Goal: Submit feedback/report problem: Submit feedback/report problem

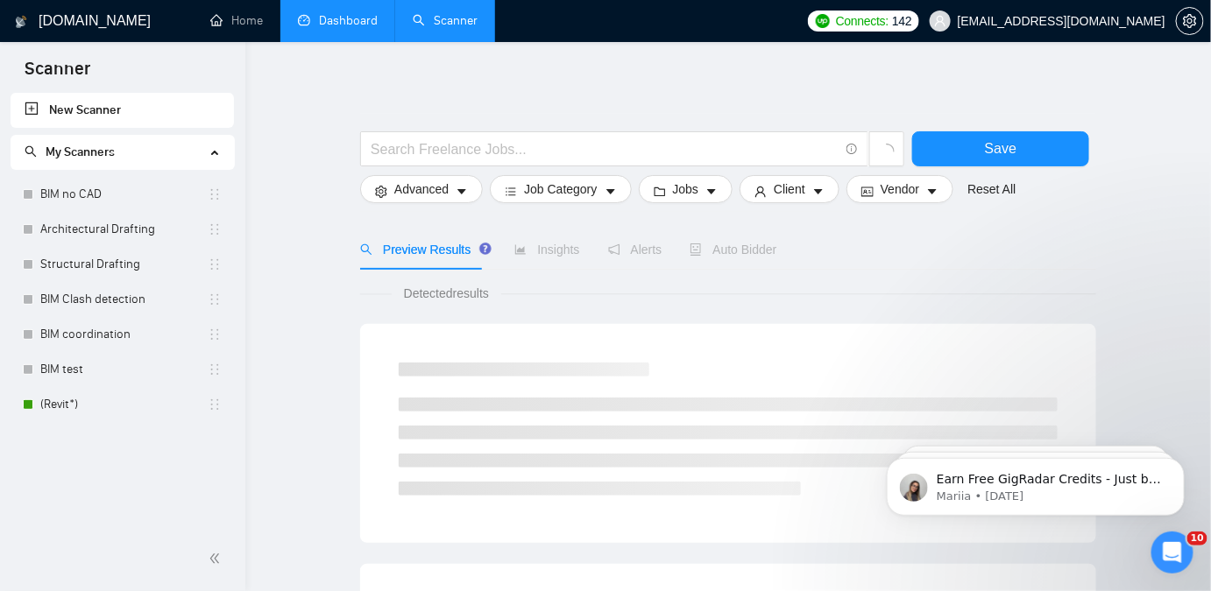
click at [314, 20] on link "Dashboard" at bounding box center [338, 20] width 80 height 15
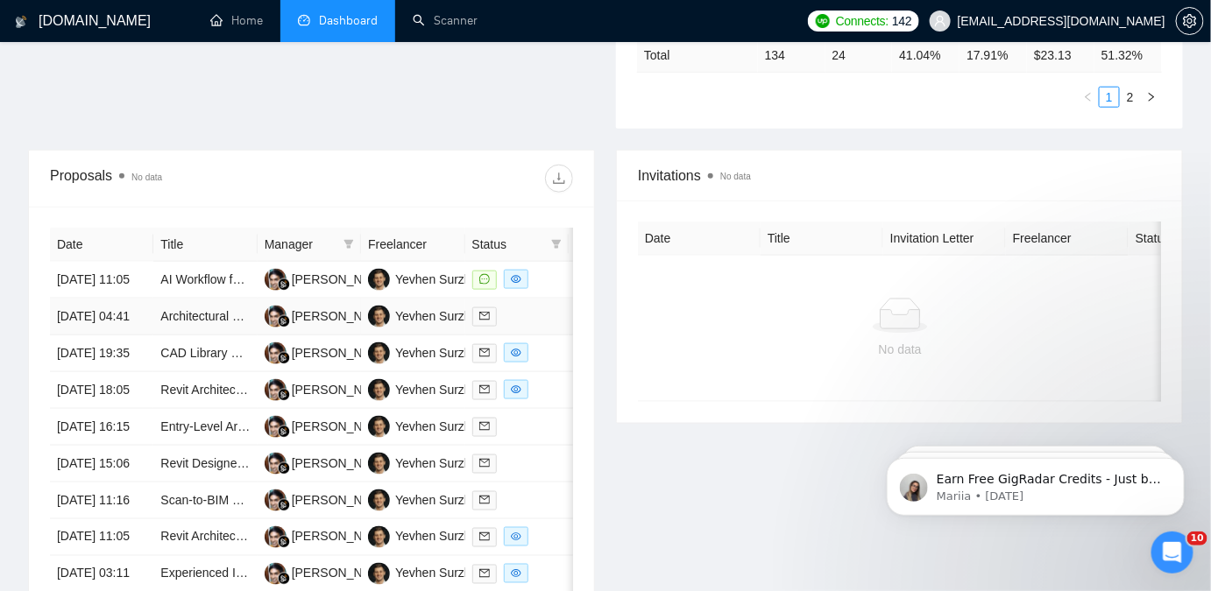
scroll to position [593, 0]
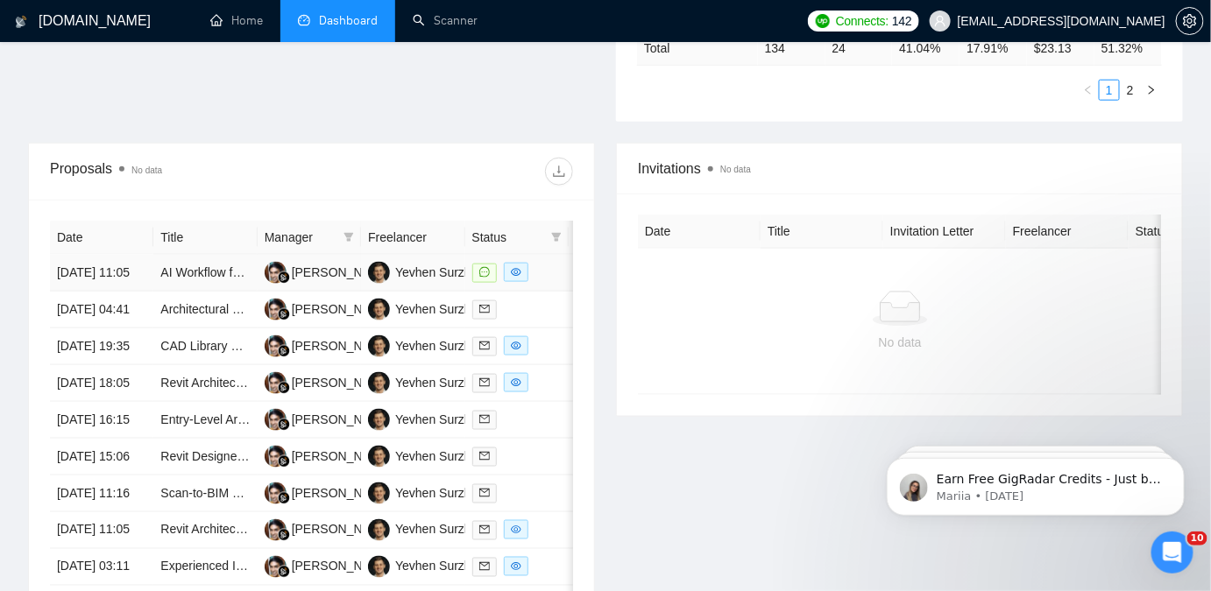
click at [166, 287] on td "AI Workflow for project management" at bounding box center [204, 273] width 103 height 37
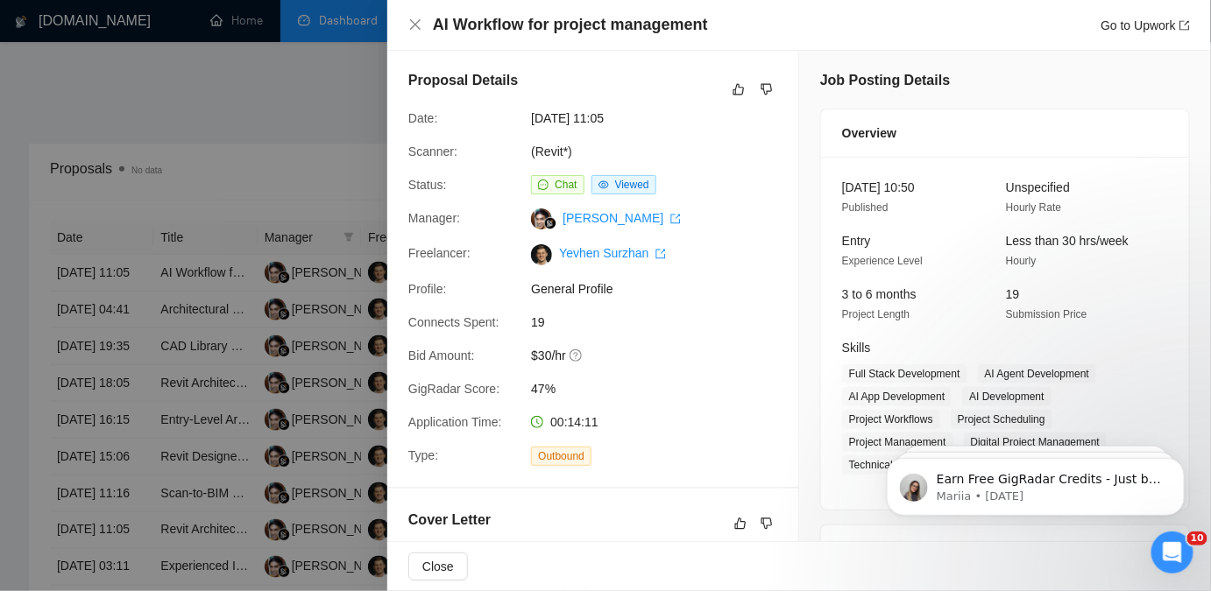
scroll to position [0, 0]
click at [761, 520] on icon "dislike" at bounding box center [766, 525] width 11 height 11
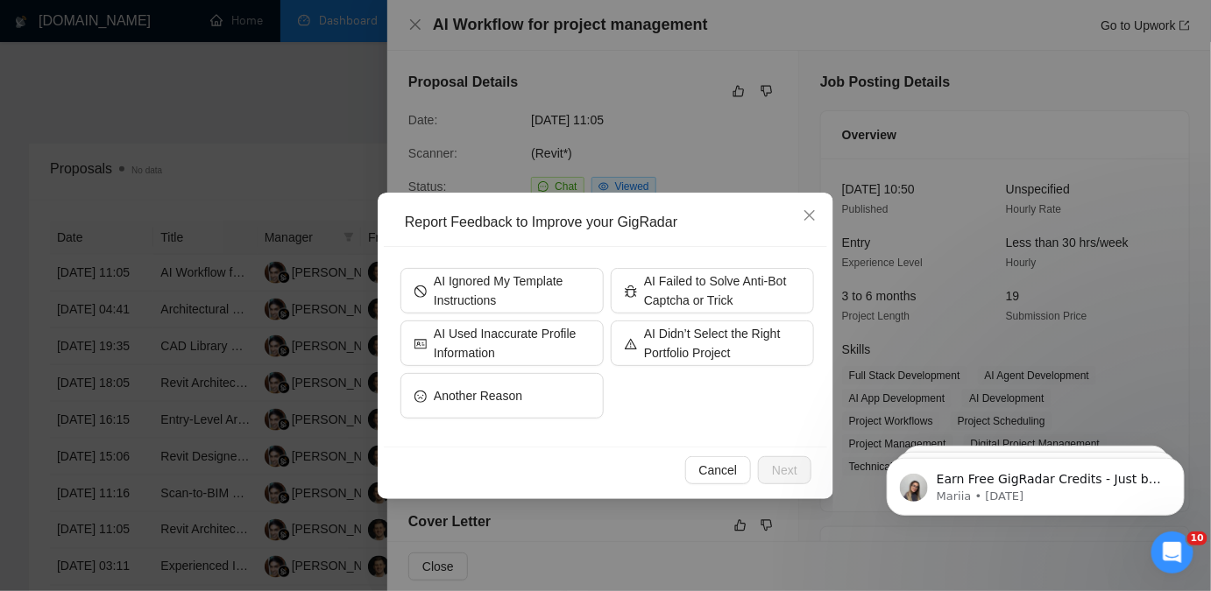
click at [950, 265] on div "Report Feedback to Improve your GigRadar AI Ignored My Template Instructions AI…" at bounding box center [605, 295] width 1211 height 591
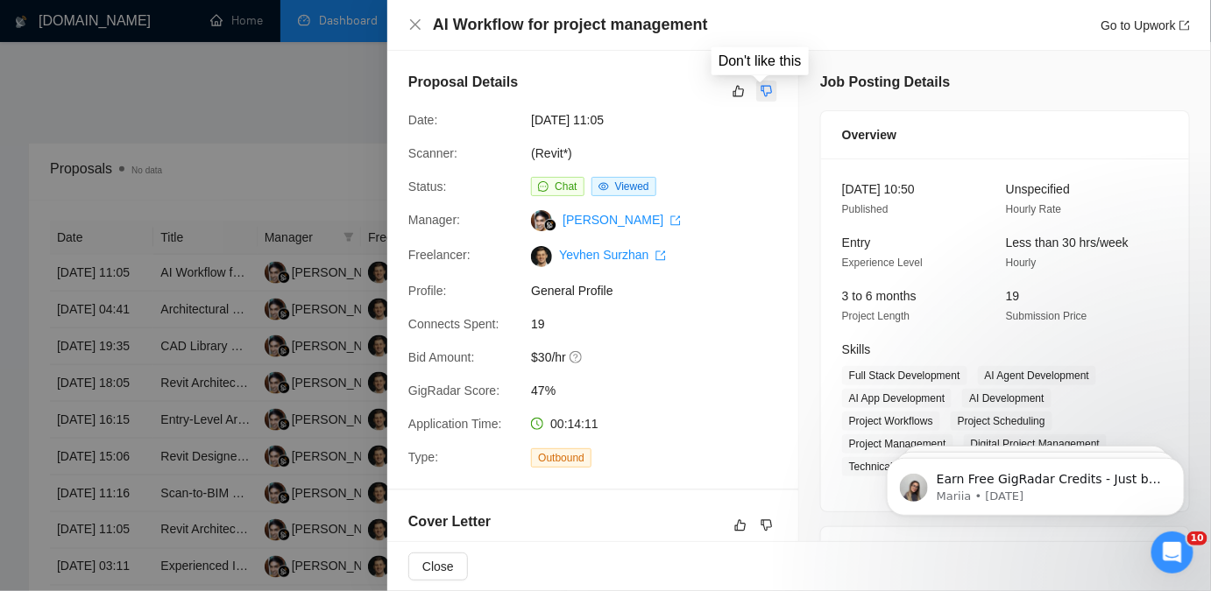
click at [756, 83] on button "button" at bounding box center [766, 91] width 21 height 21
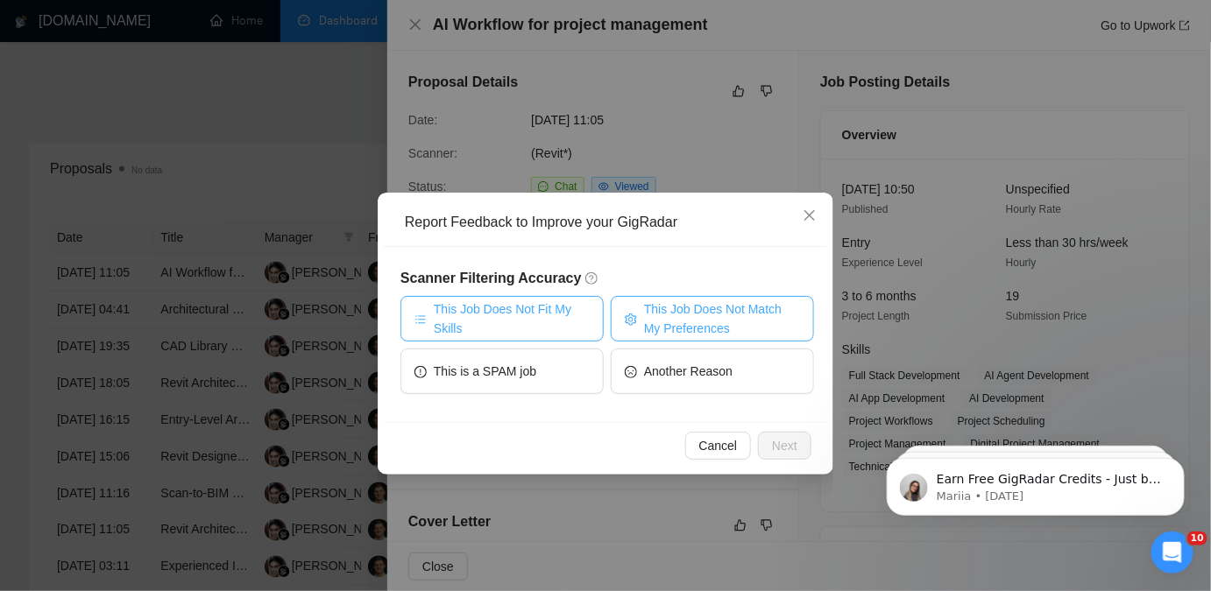
drag, startPoint x: 542, startPoint y: 309, endPoint x: 699, endPoint y: 315, distance: 156.9
click at [542, 310] on span "This Job Does Not Fit My Skills" at bounding box center [512, 319] width 156 height 39
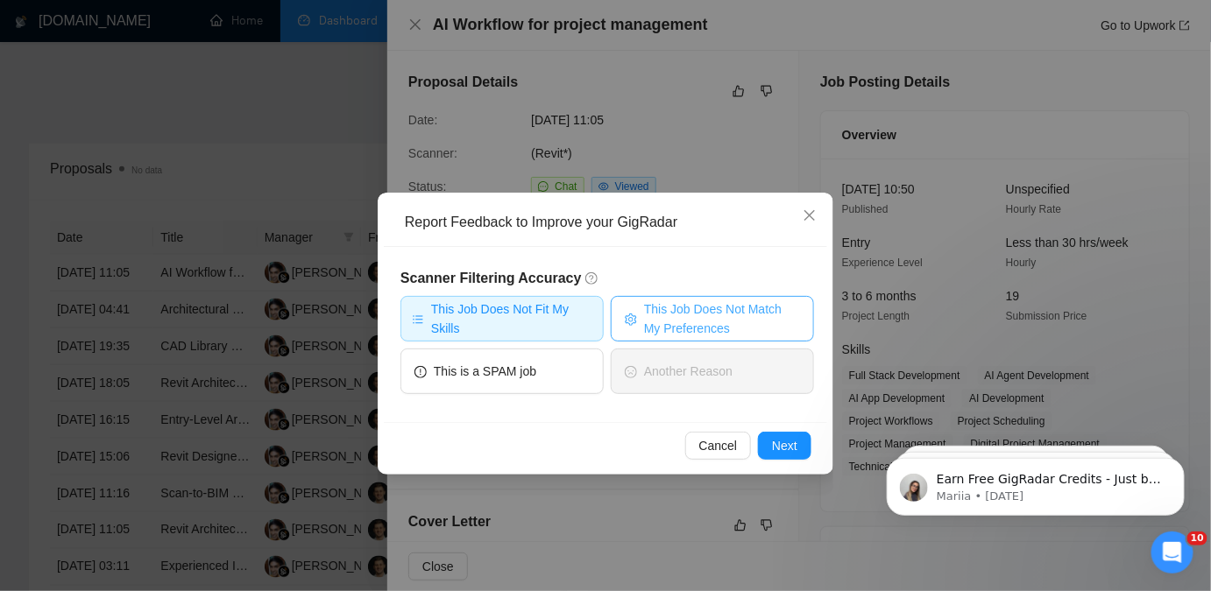
click at [704, 315] on span "This Job Does Not Match My Preferences" at bounding box center [722, 319] width 156 height 39
click at [796, 436] on span "Next" at bounding box center [784, 445] width 25 height 19
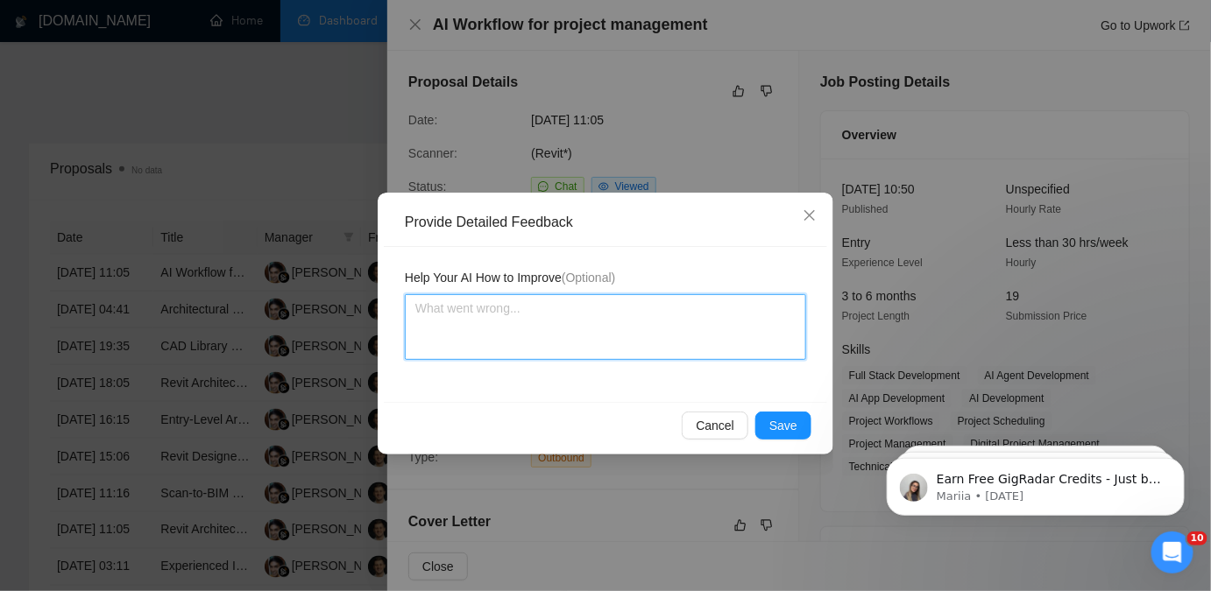
click at [722, 345] on textarea at bounding box center [605, 327] width 401 height 66
type textarea "W"
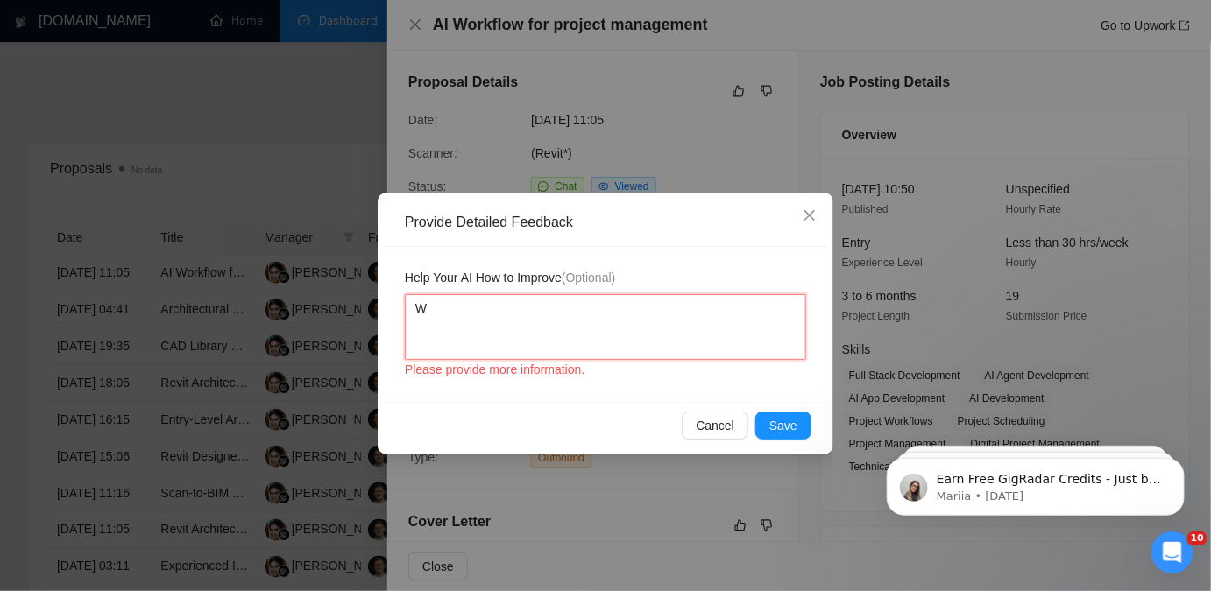
type textarea "We"
type textarea "We d"
type textarea "We dp"
type textarea "We dpn"
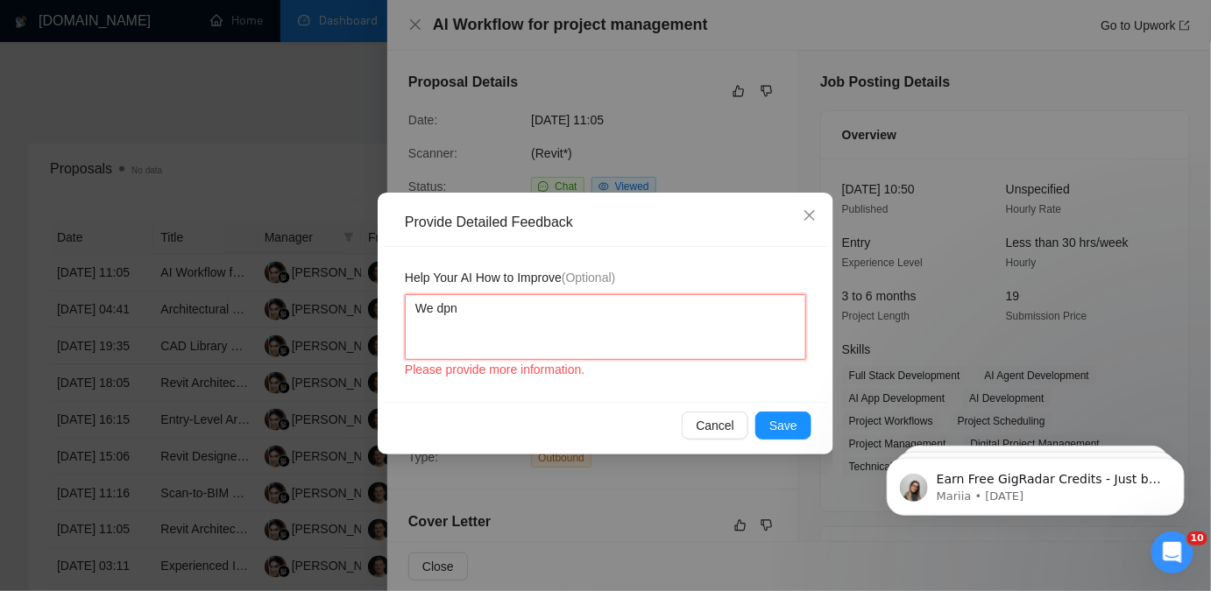
type textarea "We dp"
type textarea "We d"
type textarea "We do"
type textarea "We don"
type textarea "We don'"
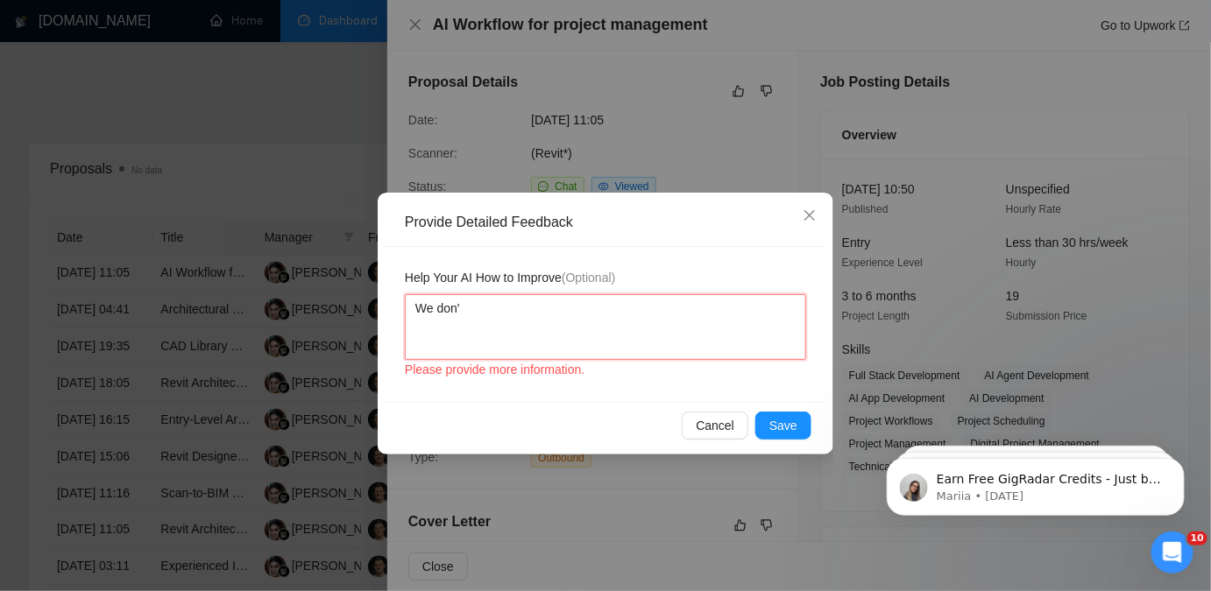
type textarea "We don't"
type textarea "We don'"
type textarea "We don"
type textarea "We do"
type textarea "We d"
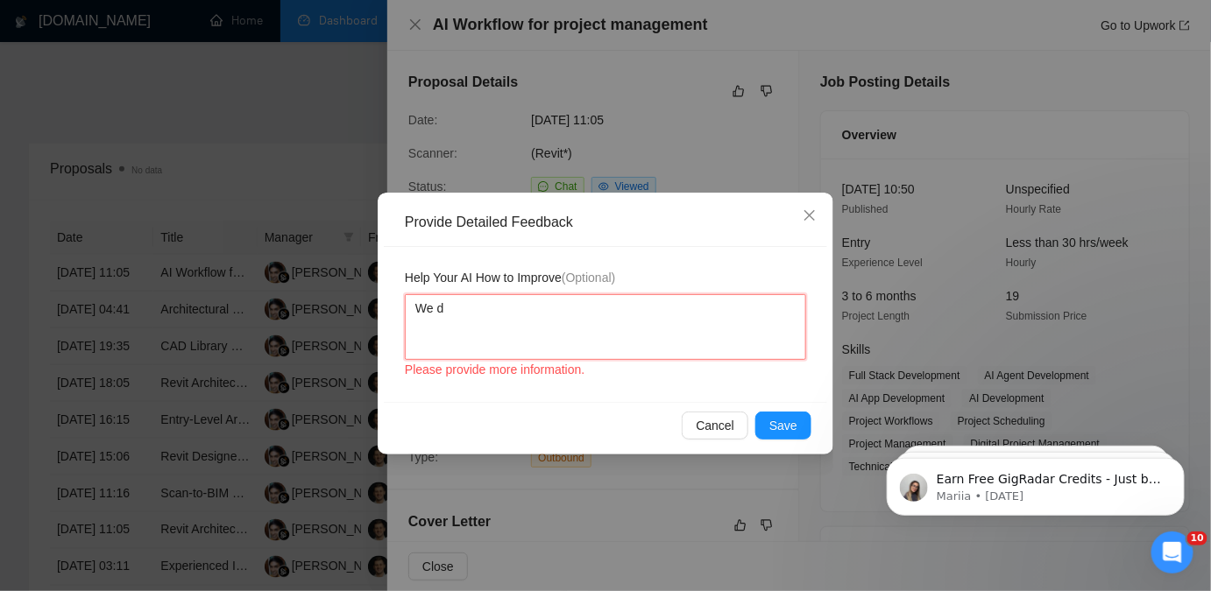
type textarea "We"
type textarea "W"
type textarea "Th"
type textarea "The"
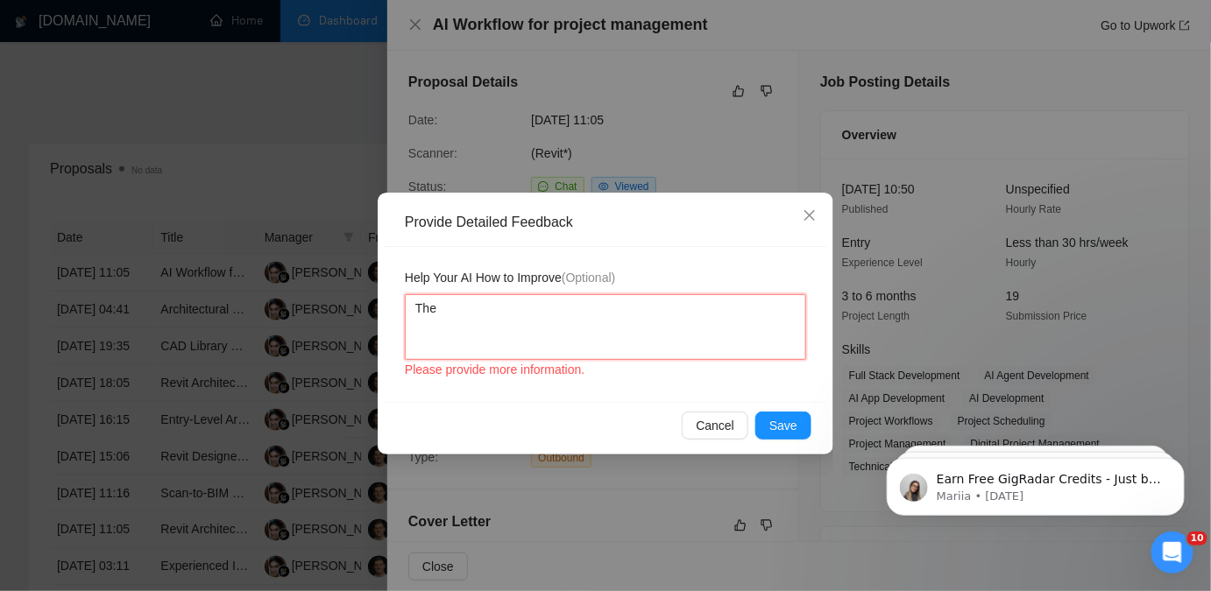
type textarea "The"
type textarea "The p"
type textarea "The pr"
type textarea "The pro"
type textarea "The proj"
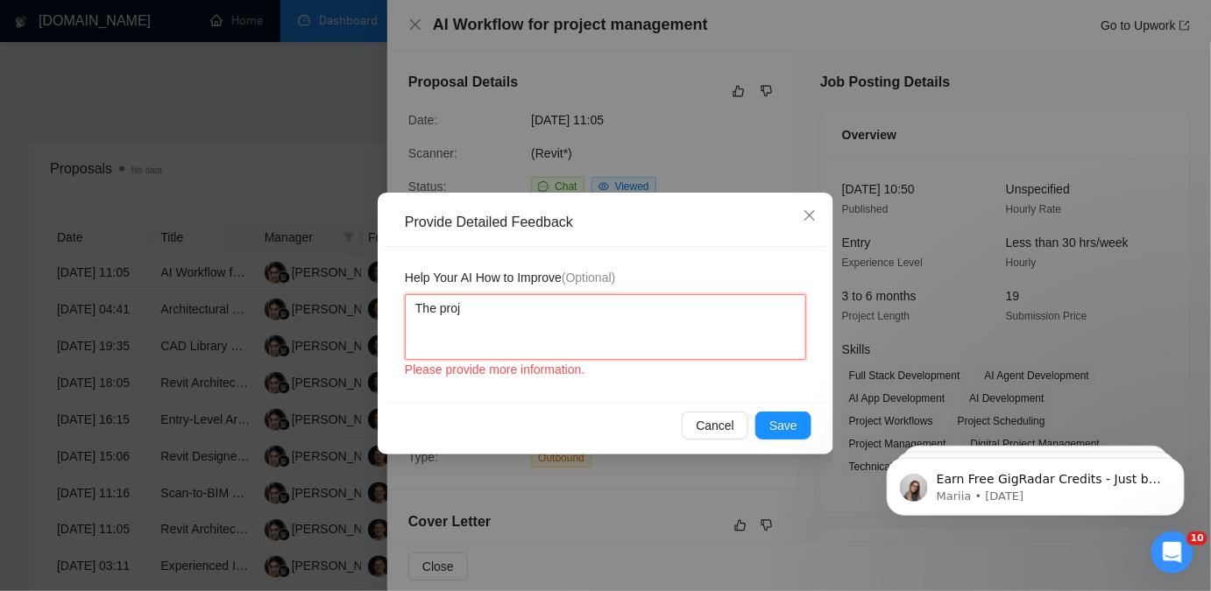
type textarea "The proje"
type textarea "The projec"
type textarea "The project"
type textarea "The project i"
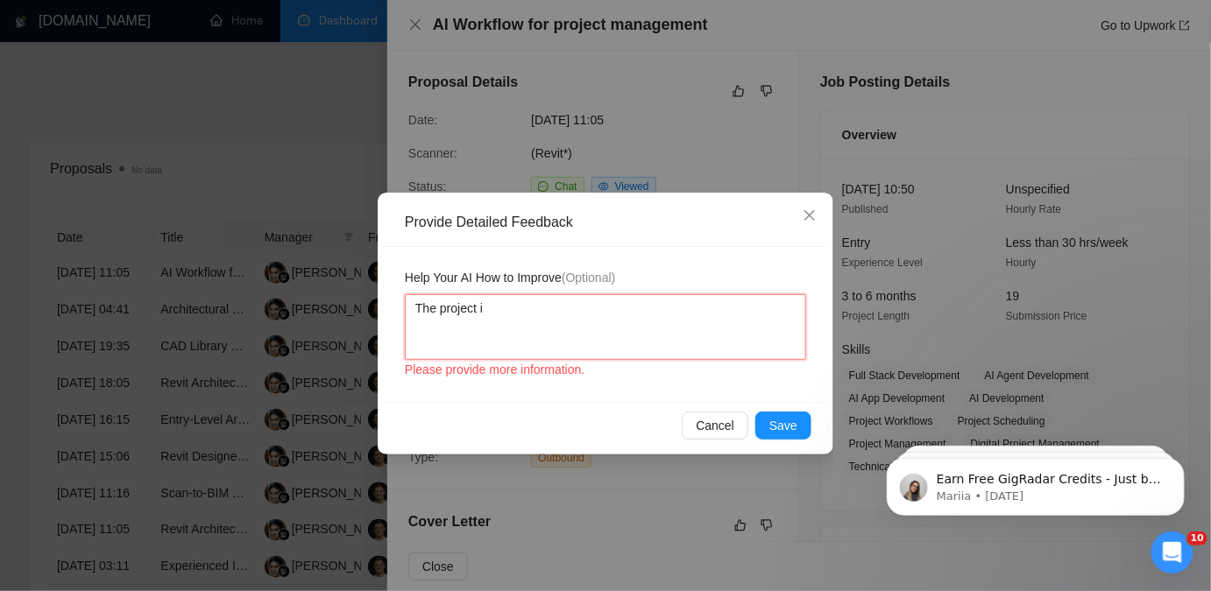
type textarea "The project"
type textarea "The project l"
type textarea "The project li"
type textarea "The project lik"
type textarea "The project like"
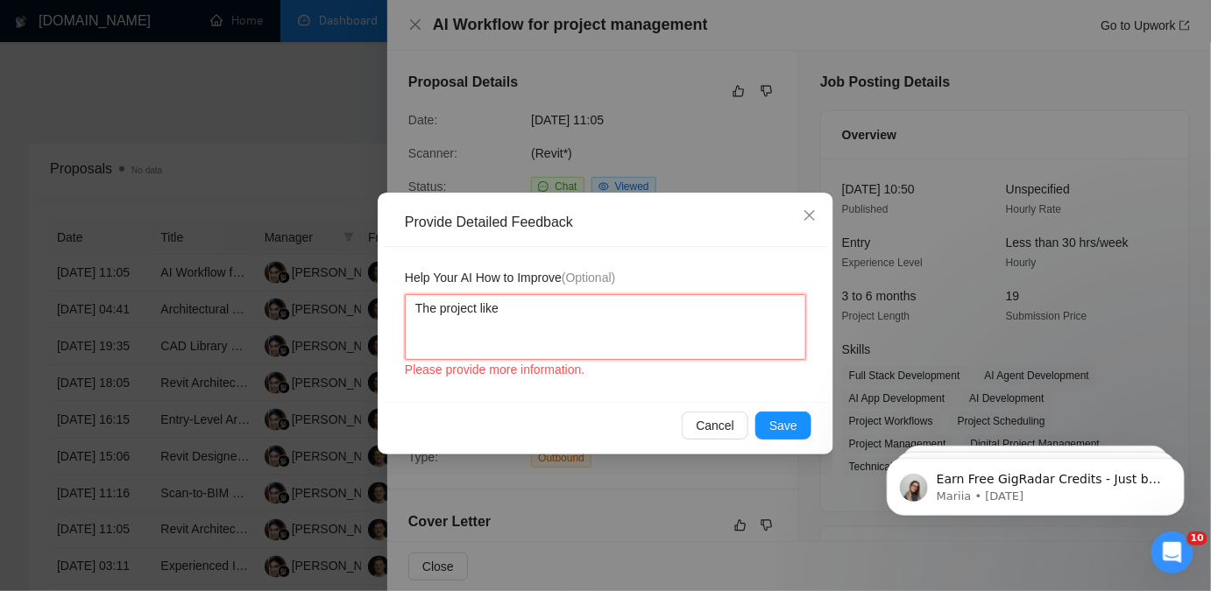
type textarea "The project like"
type textarea "The project like t"
type textarea "The project like th"
type textarea "The project like thi"
type textarea "The project like this"
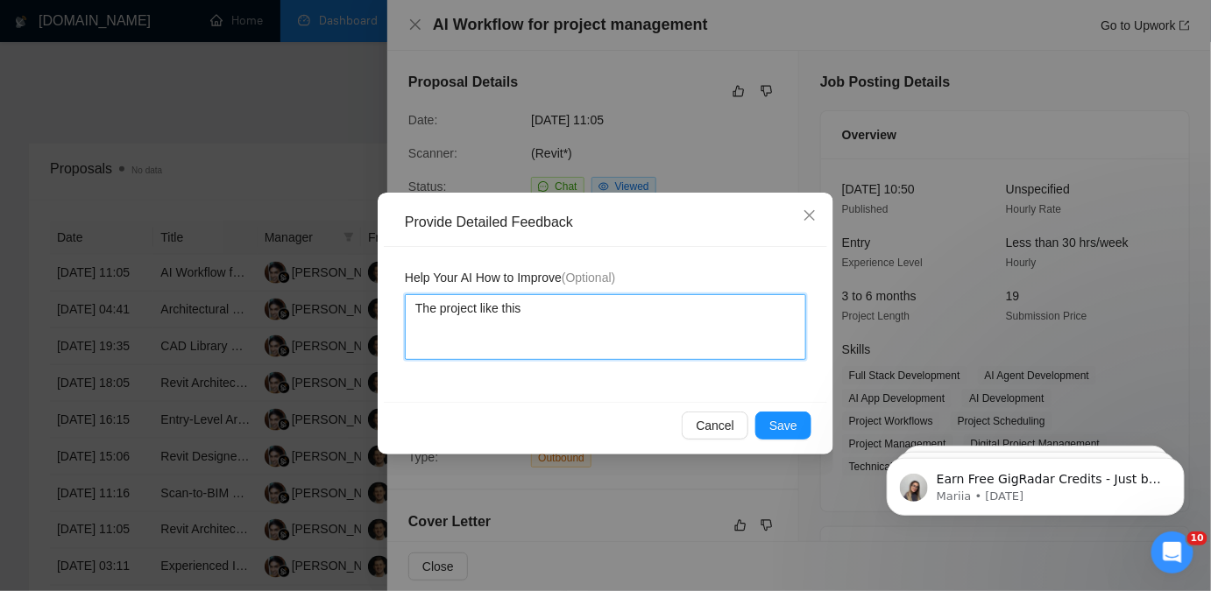
type textarea "The project like this"
type textarea "The project like this i"
type textarea "The project like this is"
type textarea "The project like this is r"
type textarea "The project like this is"
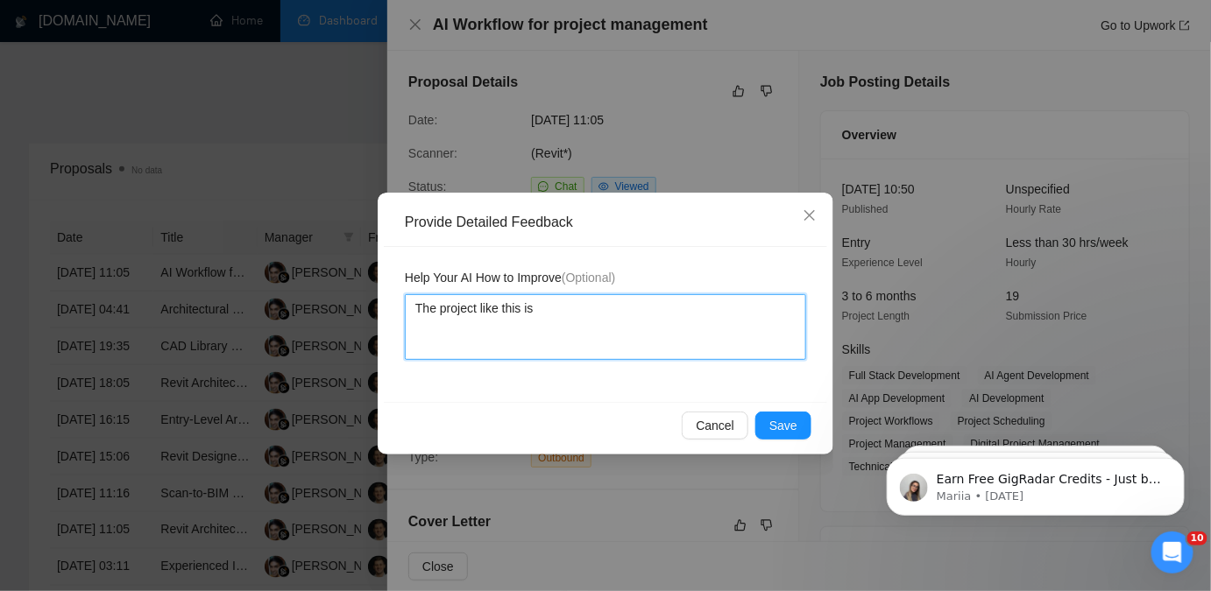
type textarea "The project like this is i"
type textarea "The project like this is ir"
type textarea "The project like this is irr"
type textarea "The project like this is irre"
type textarea "The project like this is irrele"
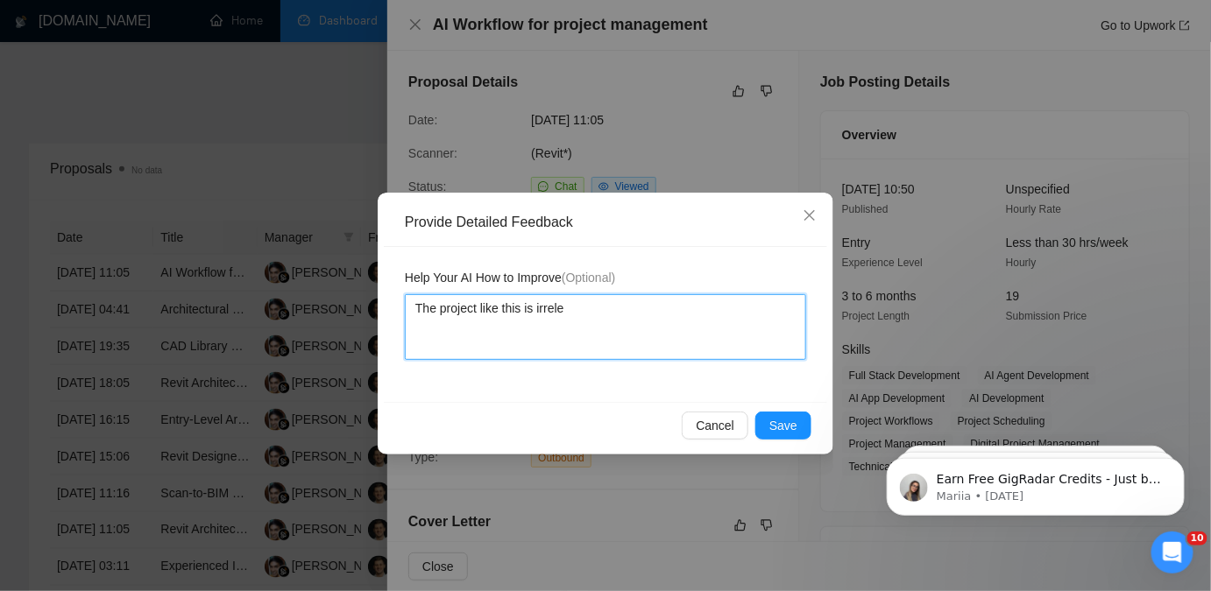
type textarea "The project like this is irrelec"
type textarea "The project like this is irrelecv"
type textarea "The project like this is irrelecva"
type textarea "The project like this is irrelecv"
type textarea "The project like this is irrelec"
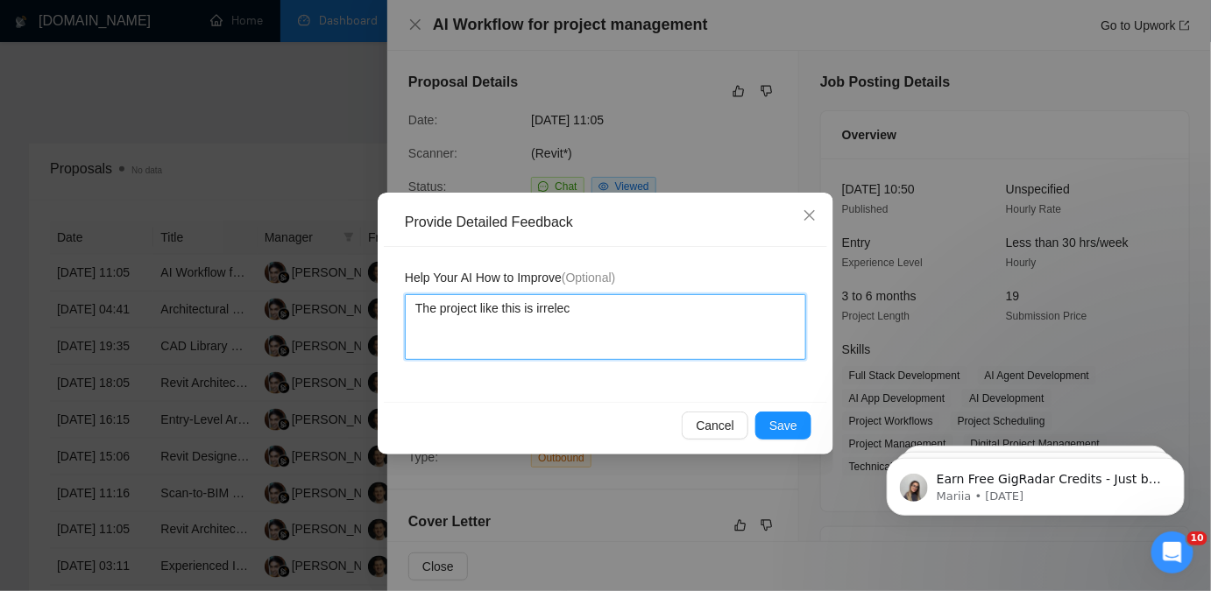
type textarea "The project like this is irrele"
type textarea "The project like this is irreleva"
type textarea "The project like this is irrelevan"
type textarea "The project like this is irrelevant"
type textarea "The project like this is irrelevant."
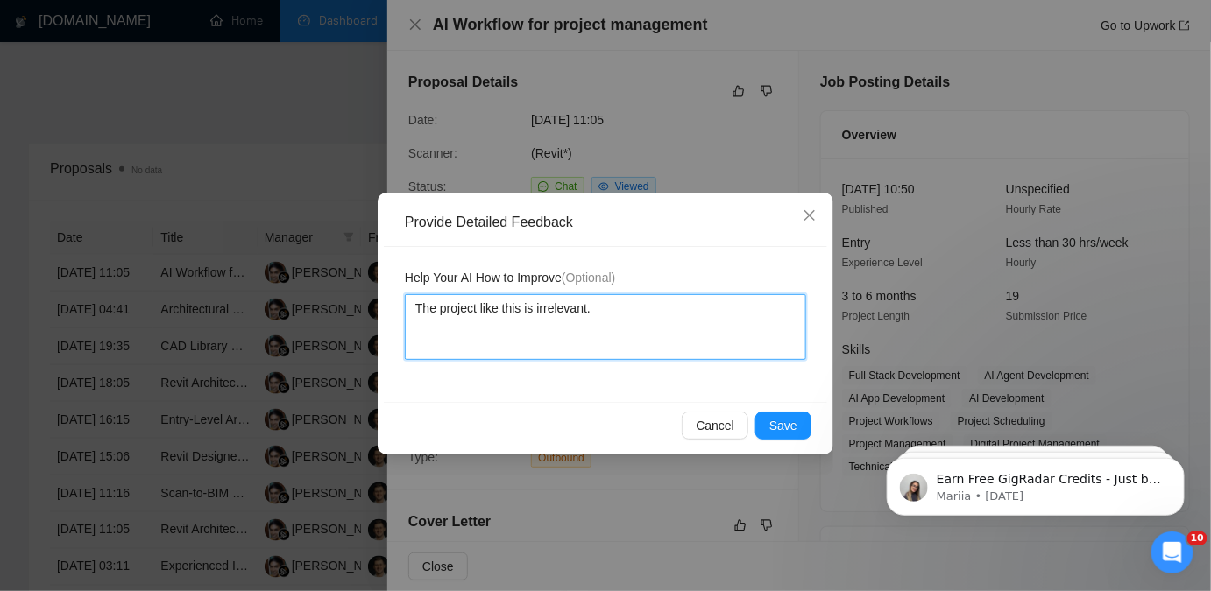
type textarea "The project like this is irrelevant."
type textarea "The project like this is irrelevant. It"
type textarea "The project like this is irrelevant. Itr"
type textarea "The project like this is irrelevant. It"
type textarea "The project like this is irrelevant. I"
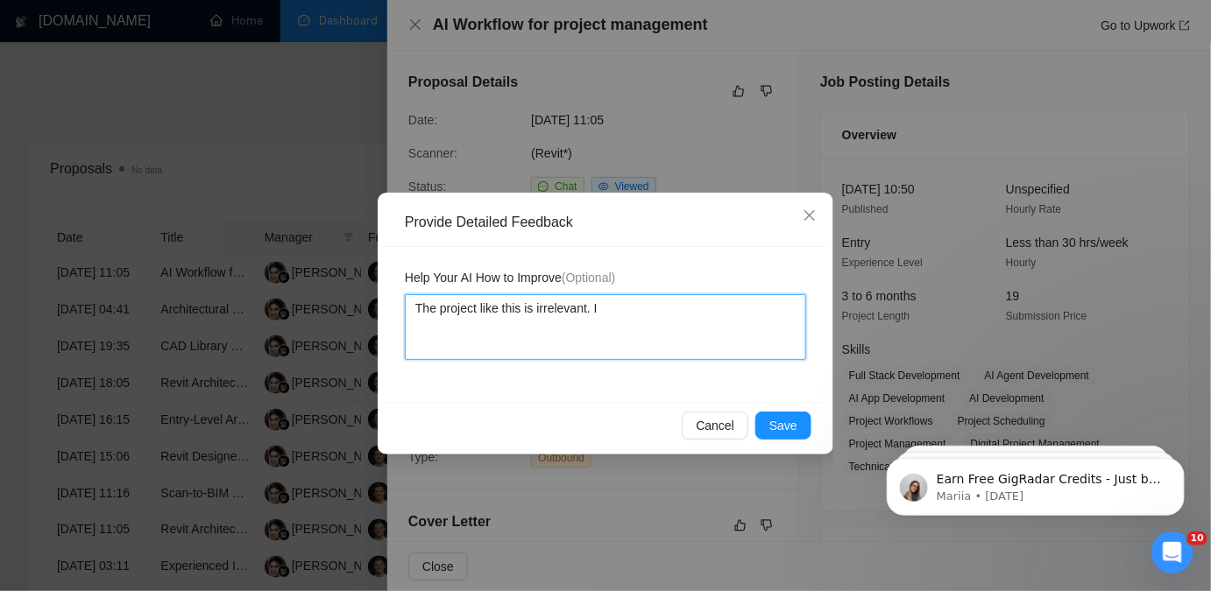
type textarea "The project like this is irrelevant. It"
type textarea "The project like this is irrelevant. It ha"
type textarea "The project like this is irrelevant. It has"
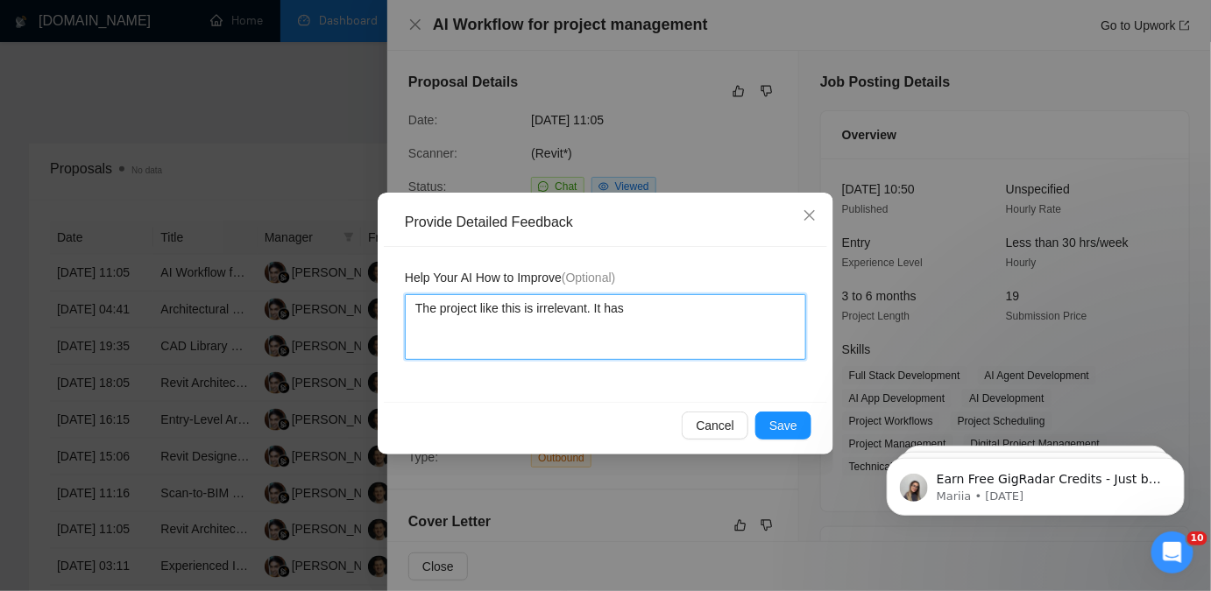
type textarea "The project like this is irrelevant. It has n"
type textarea "The project like this is irrelevant. It has no"
type textarea "The project like this is irrelevant. It has not"
type textarea "The project like this is irrelevant. It has not r"
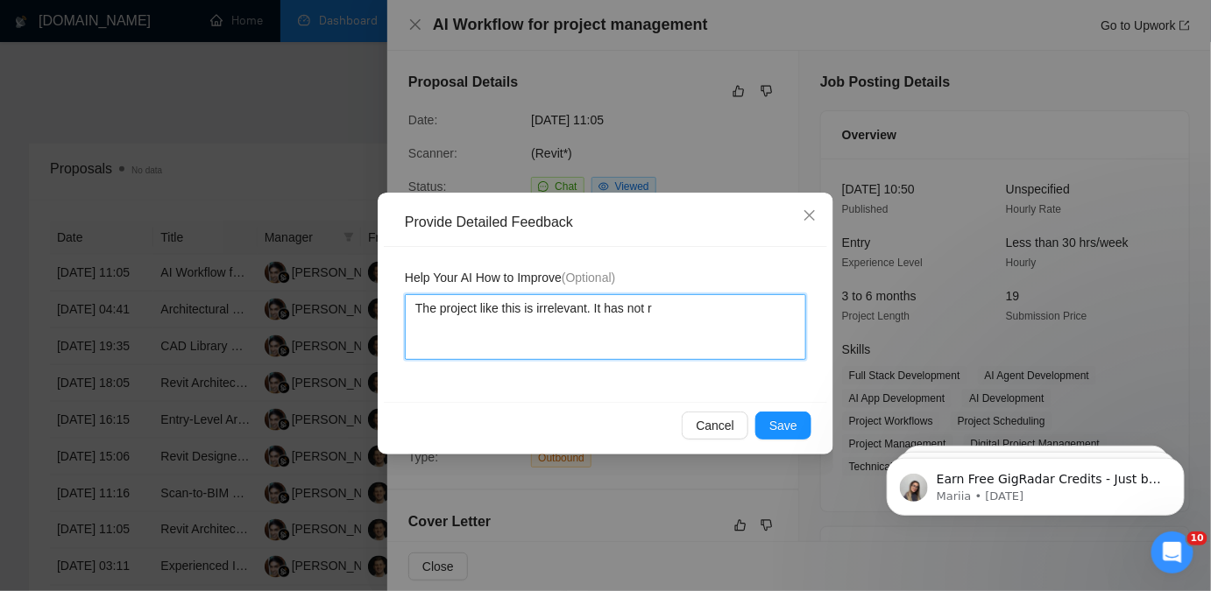
type textarea "The project like this is irrelevant. It has not ri"
type textarea "The project like this is irrelevant. It has not r"
type textarea "The project like this is irrelevant. It has not"
type textarea "The project like this is irrelevant. It has no"
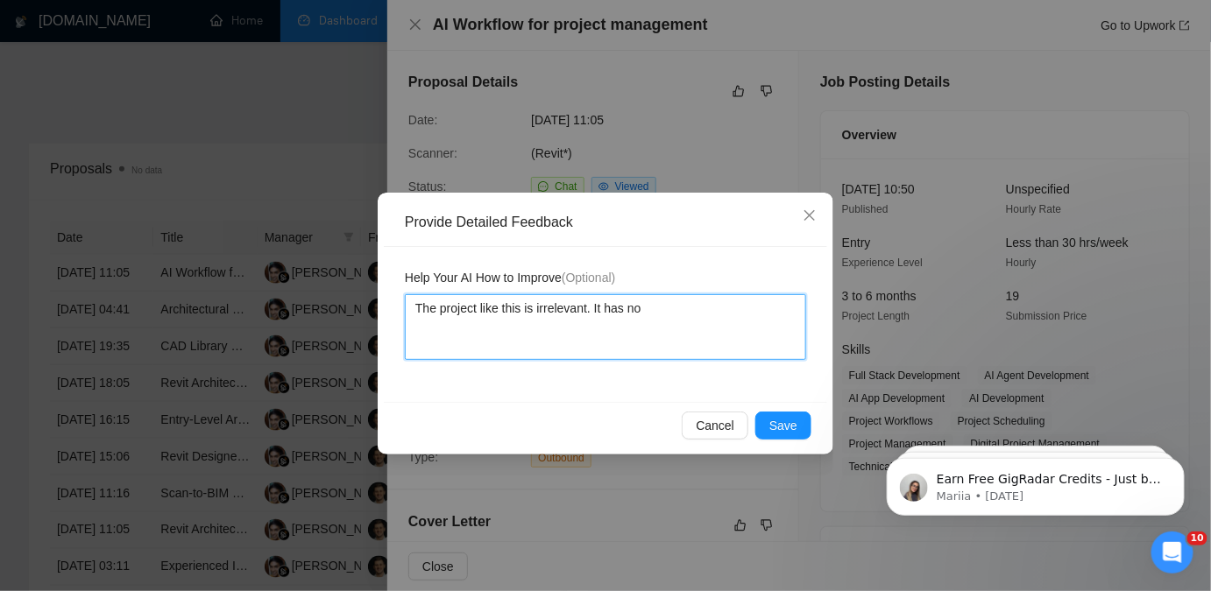
type textarea "The project like this is irrelevant. It has n"
type textarea "The project like this is irrelevant. It has"
type textarea "The project like this is irrelevant. It has n"
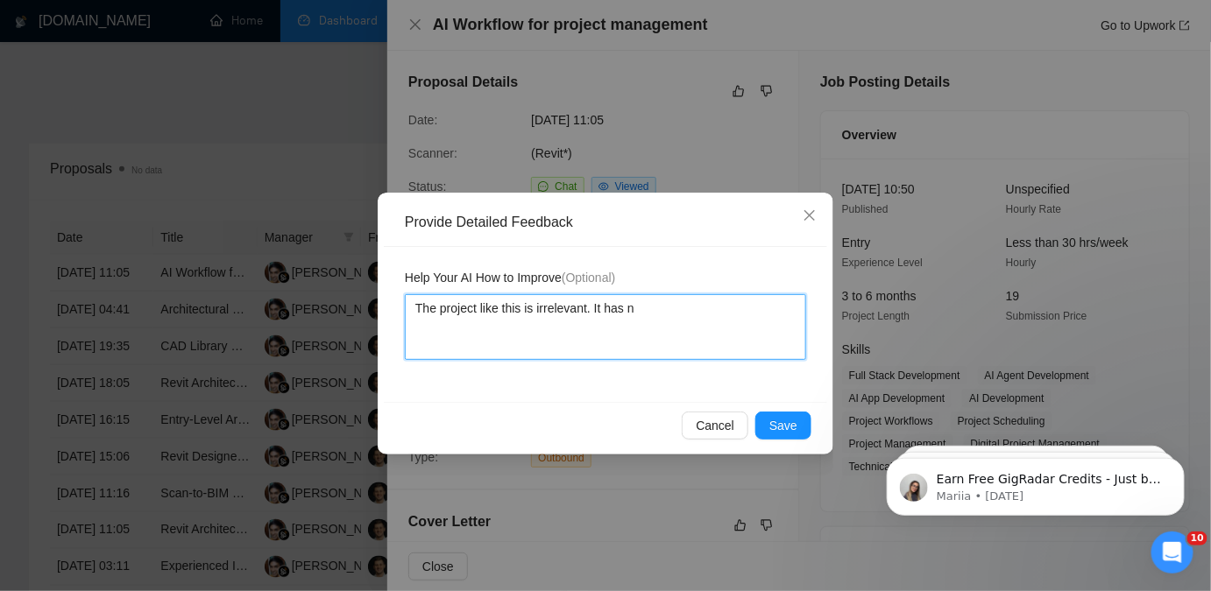
type textarea "The project like this is irrelevant. It has no"
type textarea "The project like this is irrelevant. It has not"
type textarea "The project like this is irrelevant. It has no"
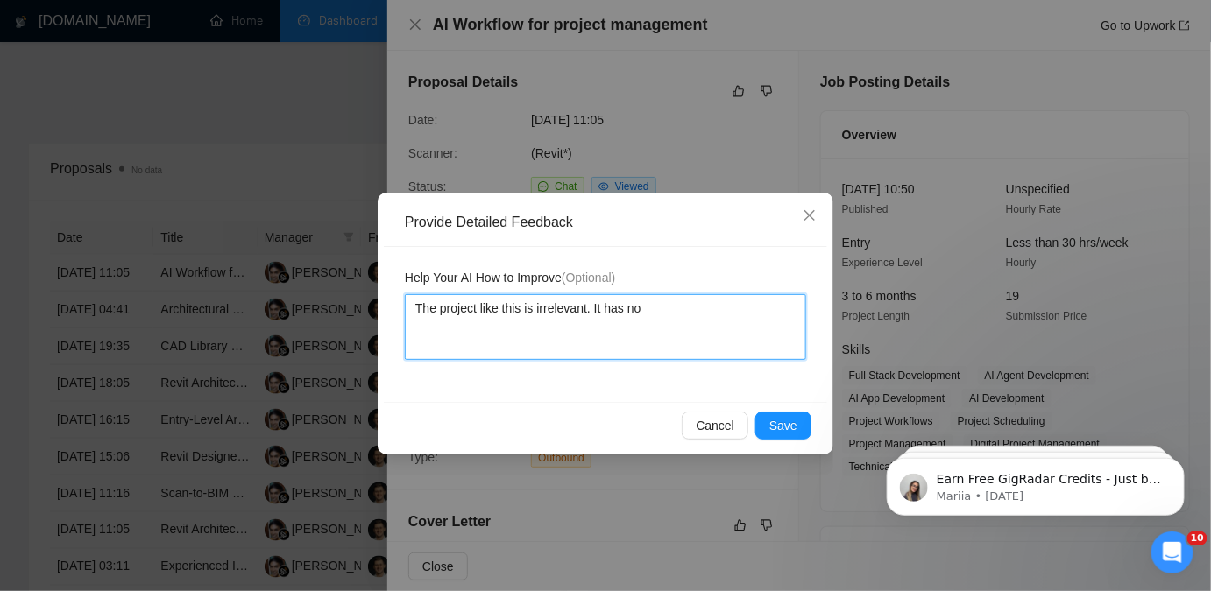
type textarea "The project like this is irrelevant. It has no"
type textarea "The project like this is irrelevant. It has no c"
type textarea "The project like this is irrelevant. It has no co"
type textarea "The project like this is irrelevant. It has no con"
type textarea "The project like this is irrelevant. It has no conn"
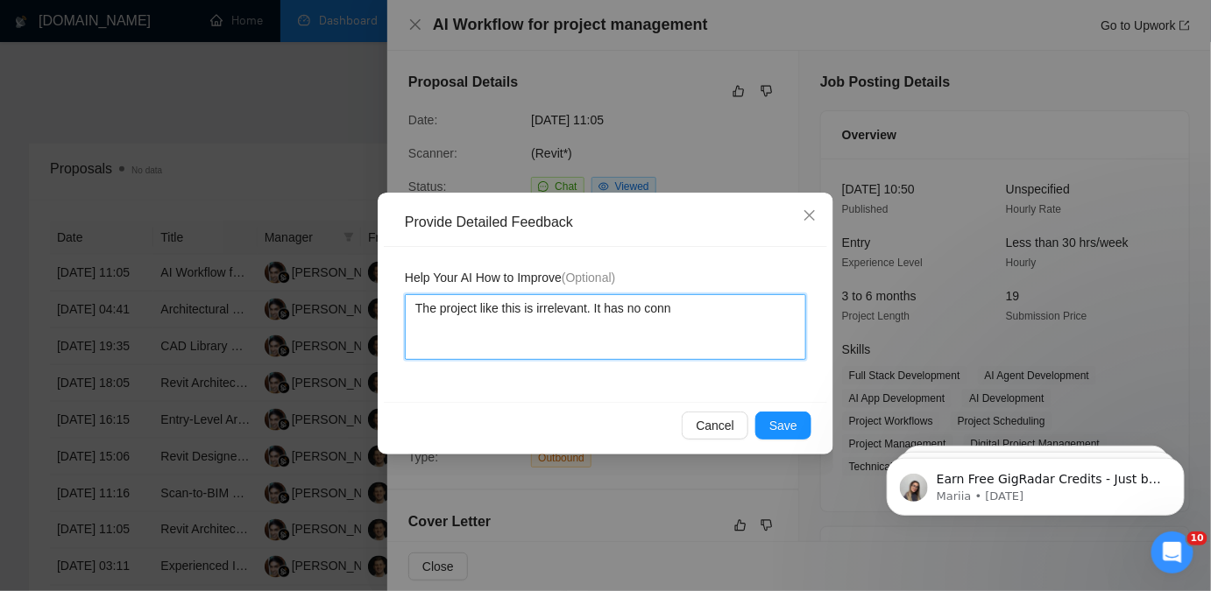
type textarea "The project like this is irrelevant. It has no conne"
type textarea "The project like this is irrelevant. It has no connec"
type textarea "The project like this is irrelevant. It has no connect"
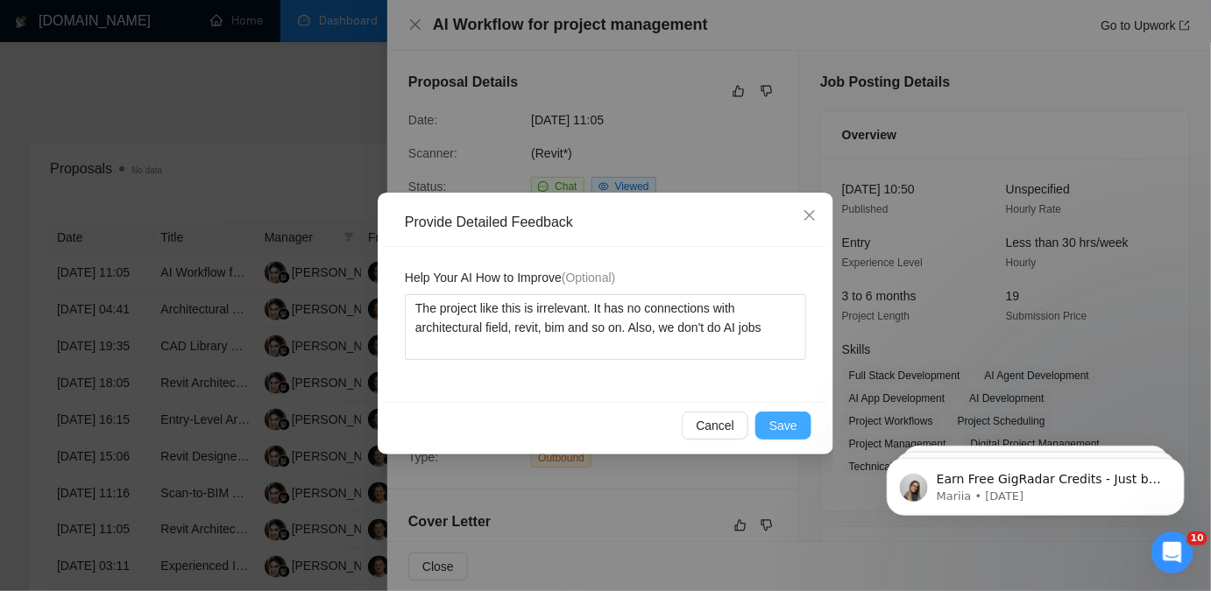
click at [778, 435] on button "Save" at bounding box center [783, 426] width 56 height 28
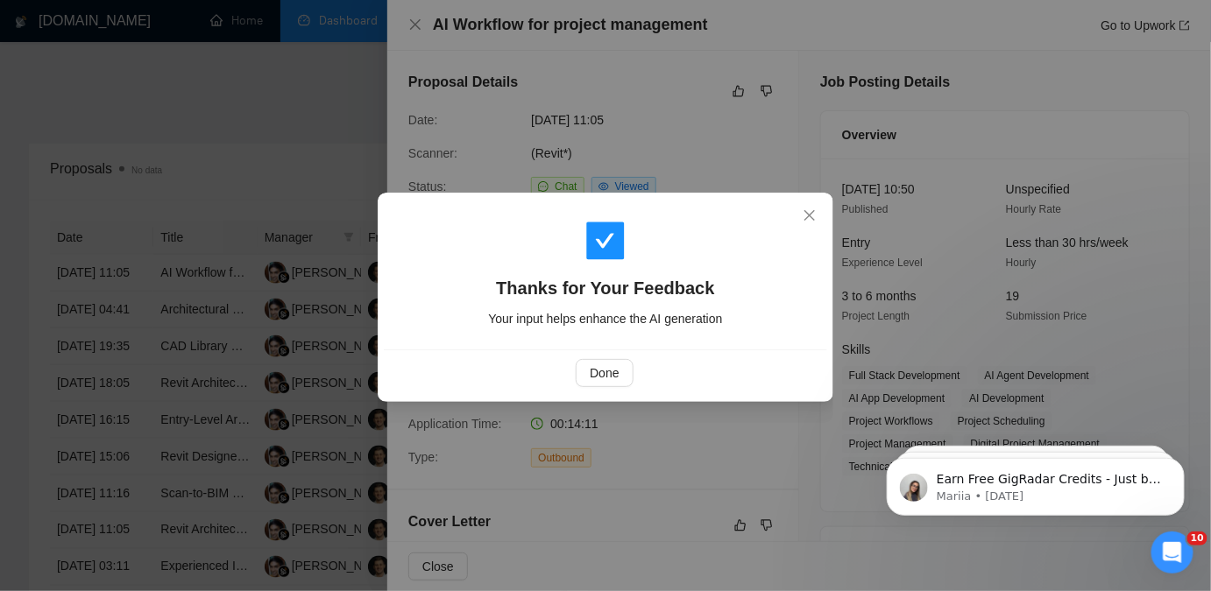
click at [573, 357] on div "Done" at bounding box center [605, 373] width 443 height 46
click at [580, 361] on button "Done" at bounding box center [604, 373] width 57 height 28
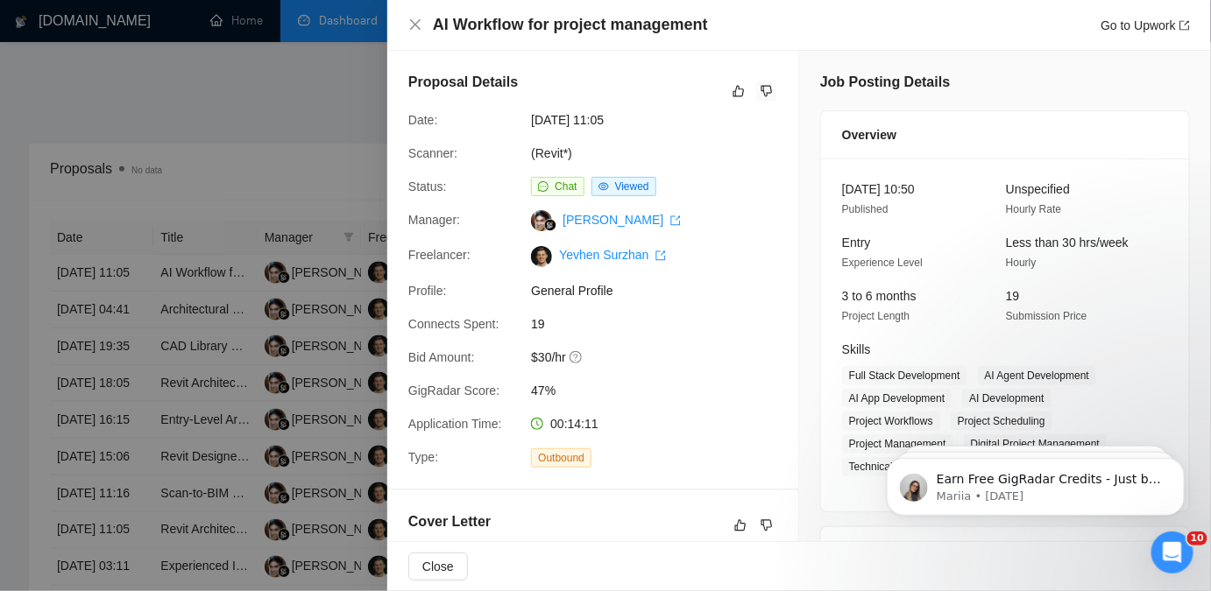
click at [1036, 473] on p "Earn Free GigRadar Credits - Just by Sharing Your Story! 💬 Want more credits fo…" at bounding box center [1049, 479] width 226 height 18
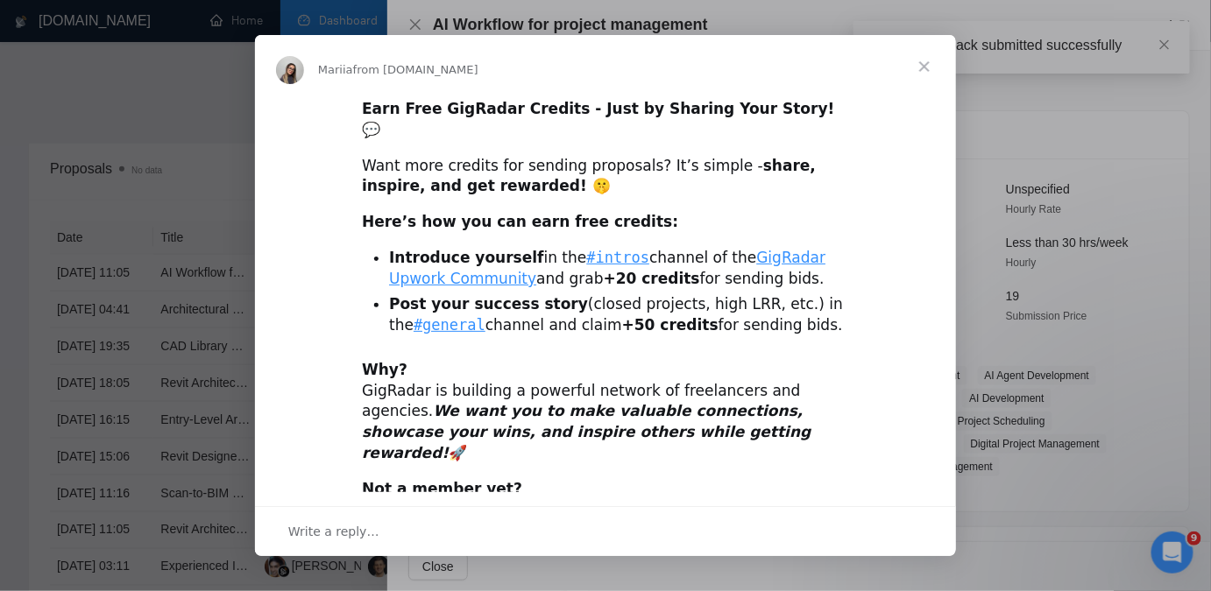
click at [1014, 340] on div "Intercom messenger" at bounding box center [605, 295] width 1211 height 591
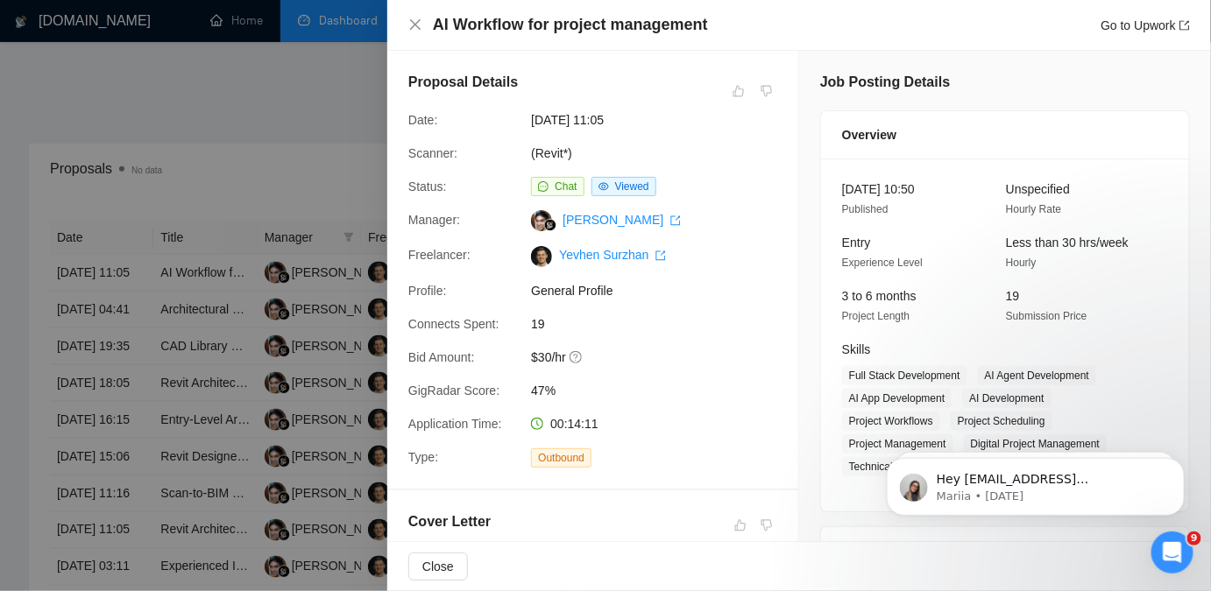
click at [282, 345] on div at bounding box center [605, 295] width 1211 height 591
